Goal: Find specific page/section: Find specific page/section

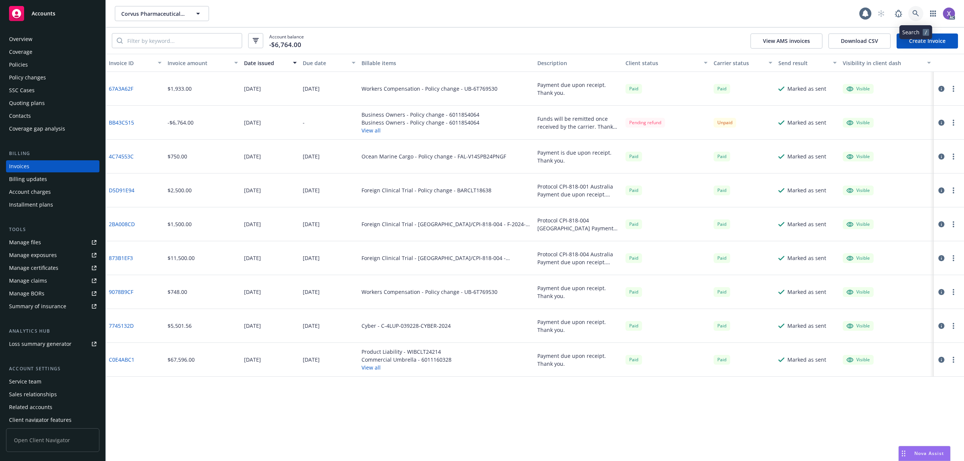
click at [918, 14] on link at bounding box center [915, 13] width 15 height 15
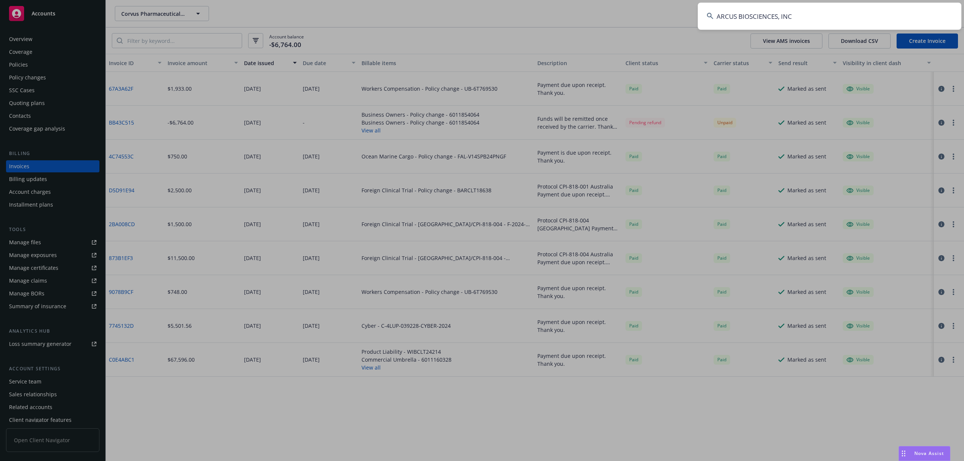
click at [808, 20] on input "ARCUS BIOSCIENCES, INC" at bounding box center [830, 16] width 264 height 27
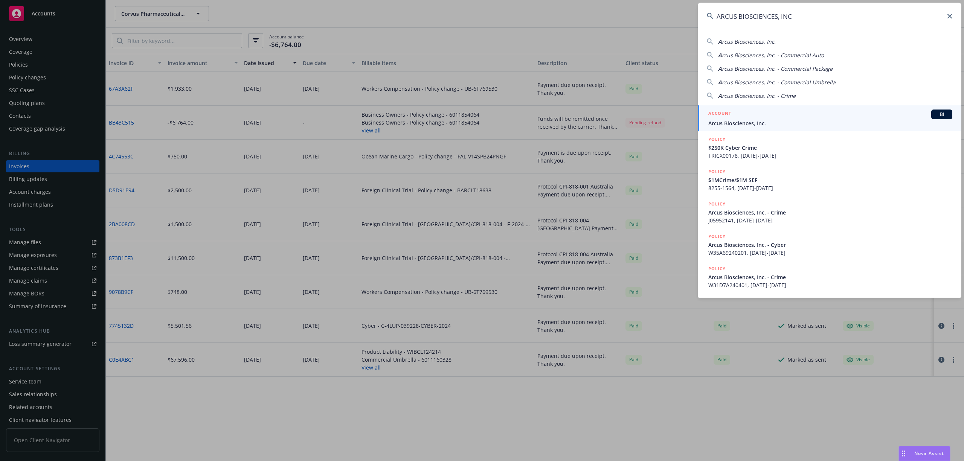
type input "ARCUS BIOSCIENCES, INC"
click at [751, 121] on span "Arcus Biosciences, Inc." at bounding box center [830, 123] width 244 height 8
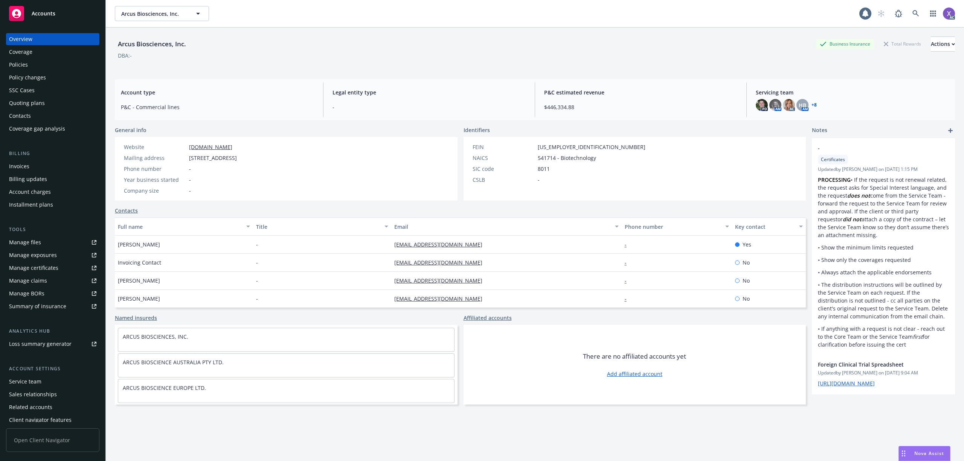
click at [29, 165] on div "Invoices" at bounding box center [52, 166] width 87 height 12
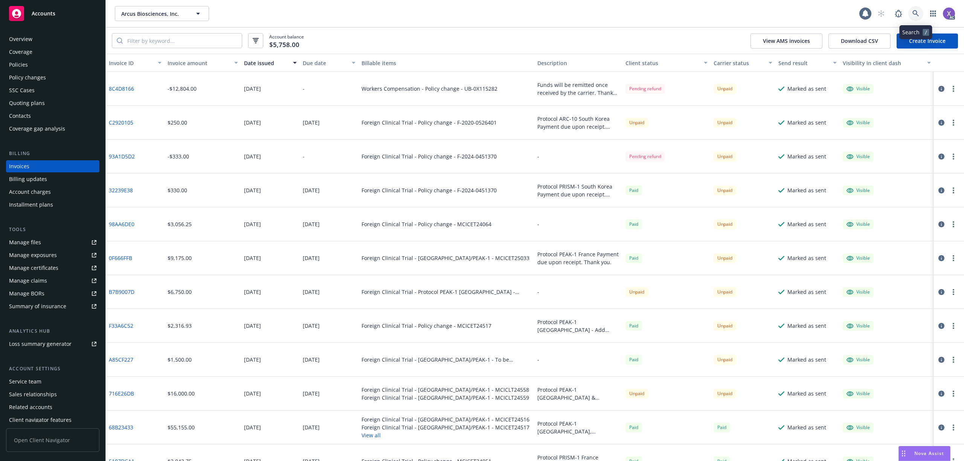
click at [919, 15] on icon at bounding box center [916, 13] width 7 height 7
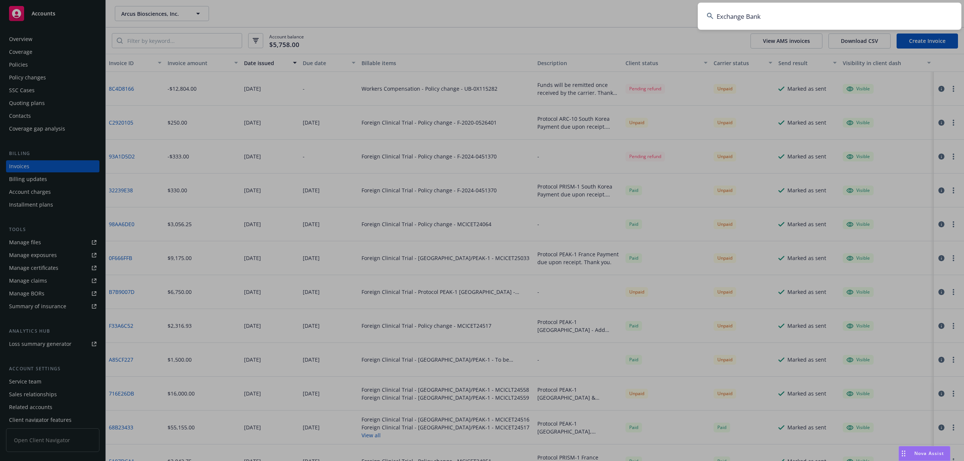
click at [860, 17] on input "Exchange Bank" at bounding box center [830, 16] width 264 height 27
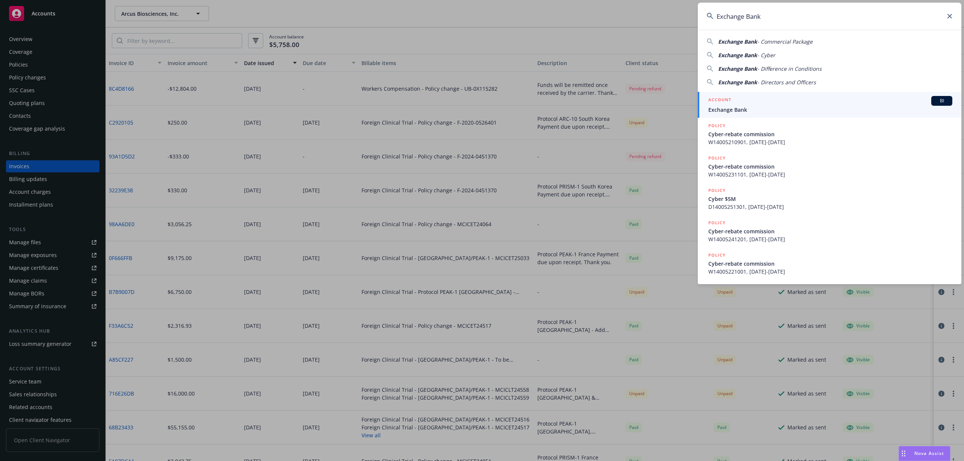
type input "Exchange Bank"
click at [770, 109] on span "Exchange Bank" at bounding box center [830, 110] width 244 height 8
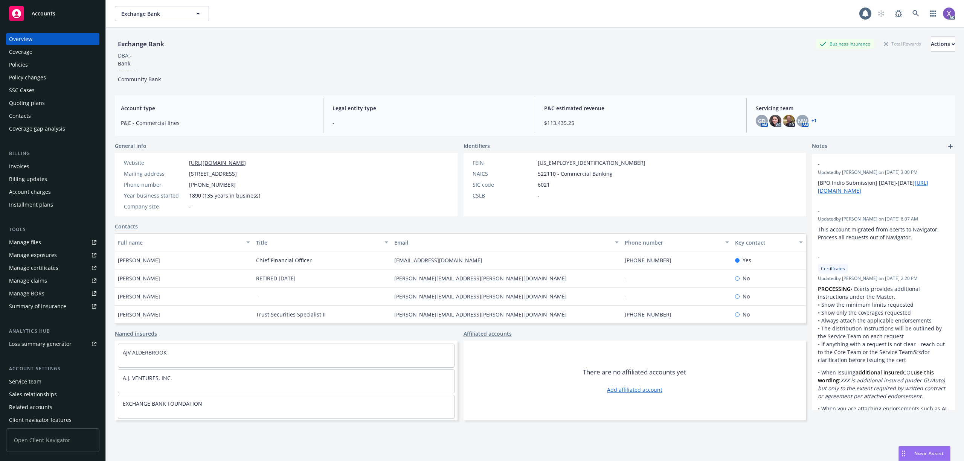
click at [21, 165] on div "Invoices" at bounding box center [19, 166] width 20 height 12
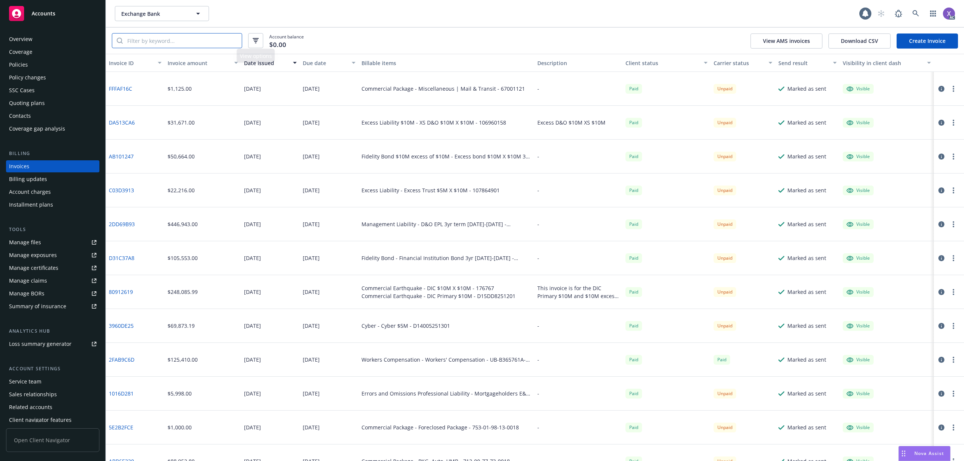
click at [205, 40] on input "search" at bounding box center [182, 41] width 119 height 14
paste input "DA513CA6"
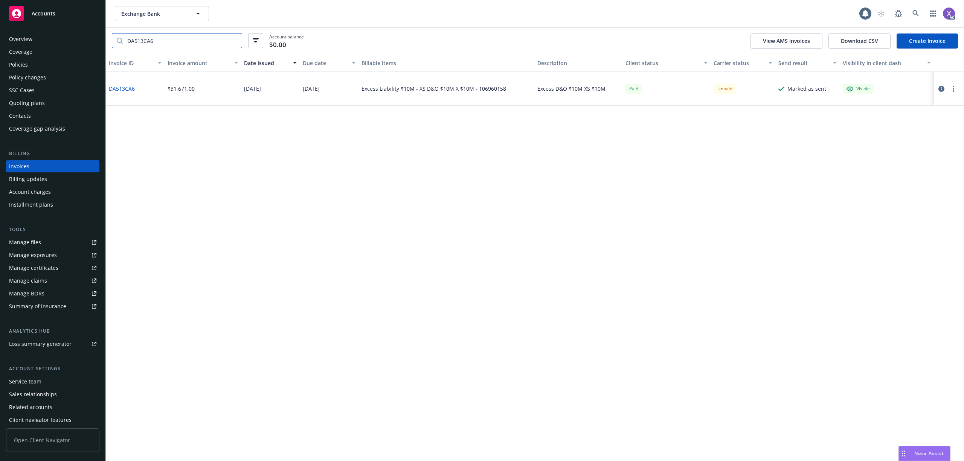
type input "DA513CA6"
click at [939, 87] on icon "button" at bounding box center [942, 89] width 6 height 6
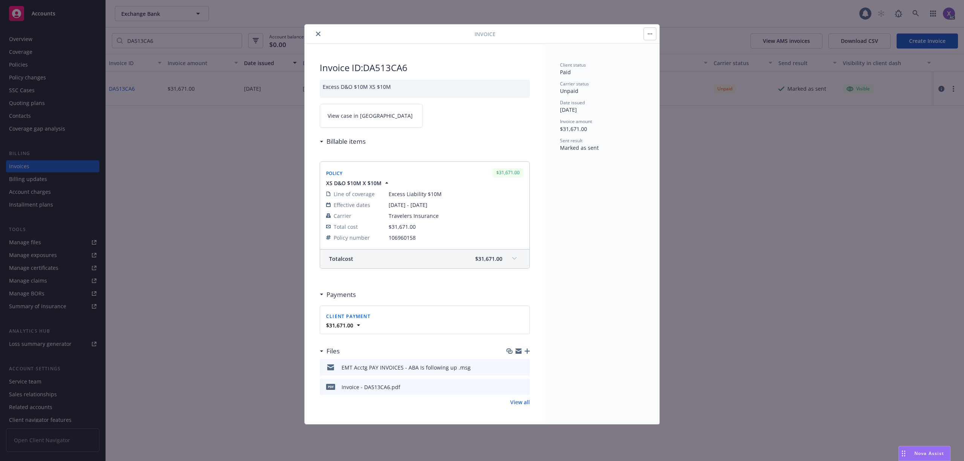
click at [363, 119] on span "View case in [GEOGRAPHIC_DATA]" at bounding box center [370, 116] width 85 height 8
drag, startPoint x: 690, startPoint y: 195, endPoint x: 699, endPoint y: 79, distance: 116.7
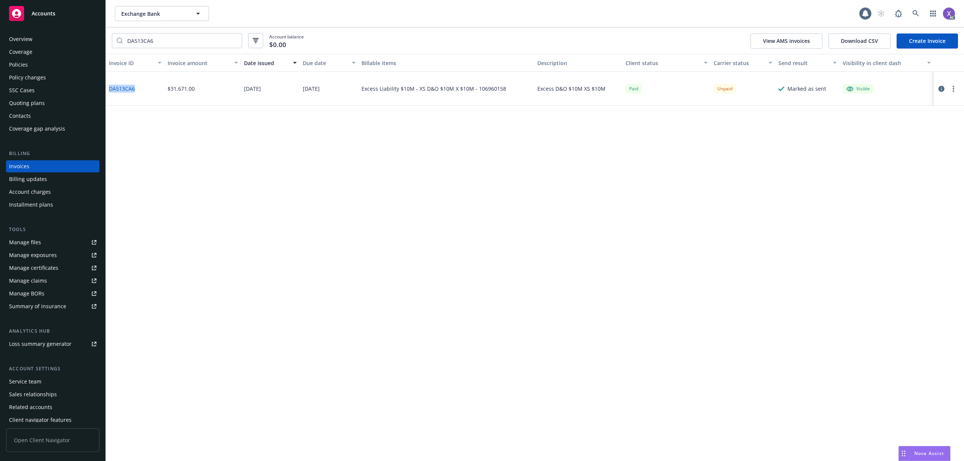
drag, startPoint x: 128, startPoint y: 91, endPoint x: 109, endPoint y: 93, distance: 19.7
click at [109, 93] on div "DA513CA6" at bounding box center [135, 89] width 59 height 34
copy link "DA513CA6"
click at [245, 137] on div "Invoice ID Invoice amount Date issued Due date Billable items Description Clien…" at bounding box center [535, 258] width 858 height 408
